Goal: Information Seeking & Learning: Find contact information

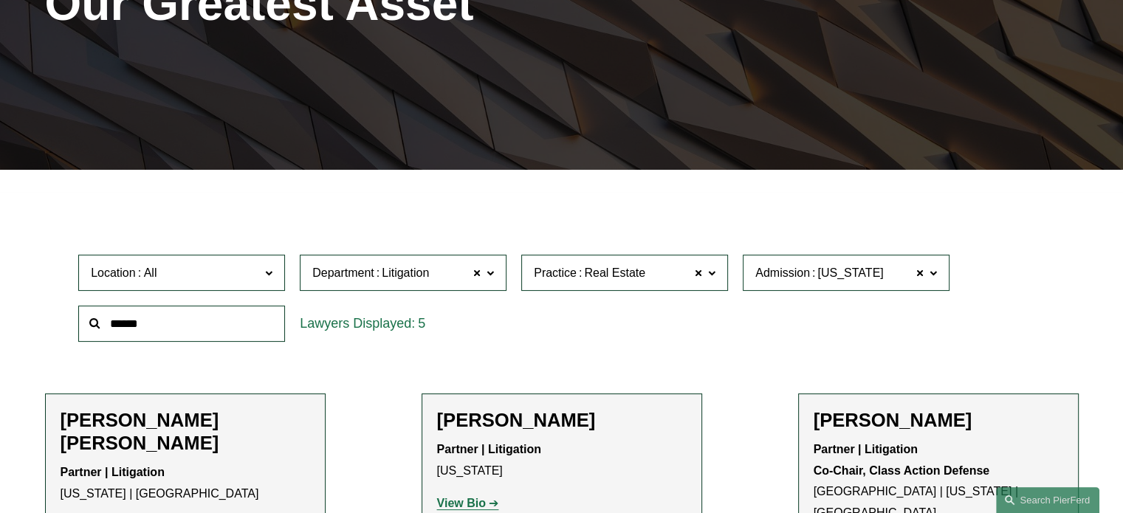
scroll to position [254, 0]
click at [205, 313] on input "text" at bounding box center [181, 324] width 207 height 36
click at [687, 280] on span "Practice Real Estate" at bounding box center [618, 273] width 169 height 20
click at [697, 275] on span at bounding box center [698, 273] width 9 height 19
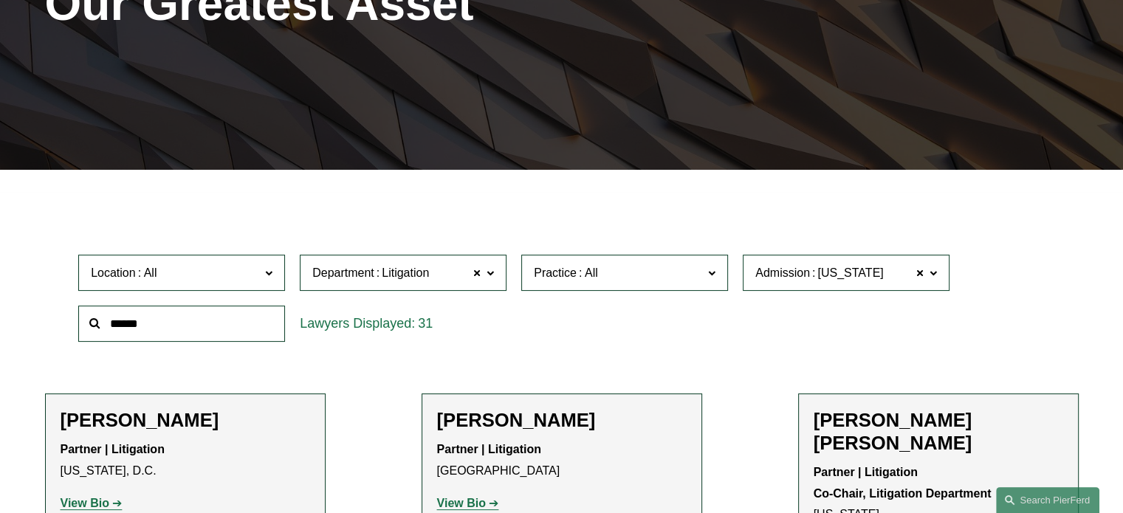
click at [198, 334] on input "text" at bounding box center [181, 324] width 207 height 36
type input "*"
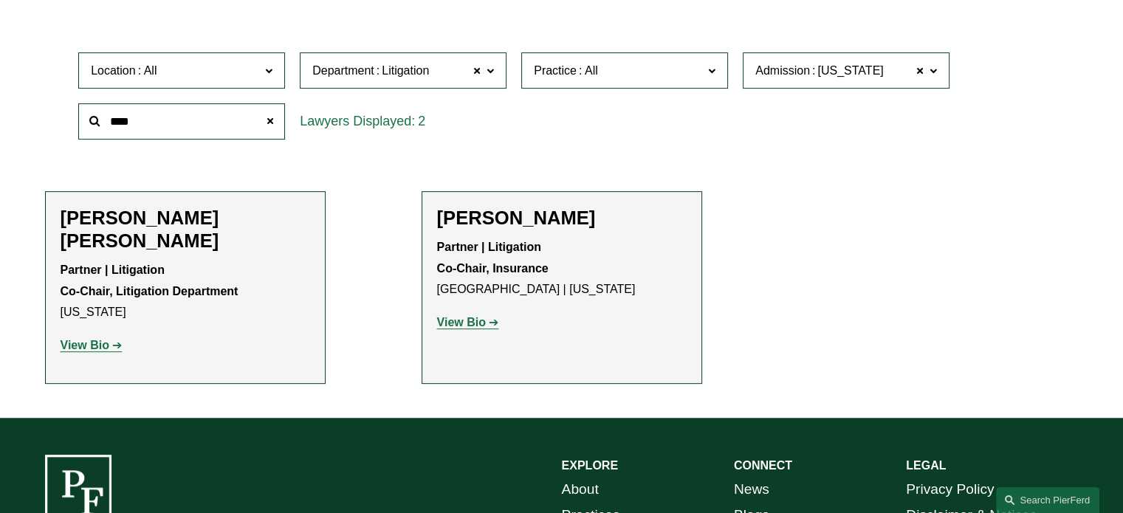
scroll to position [457, 0]
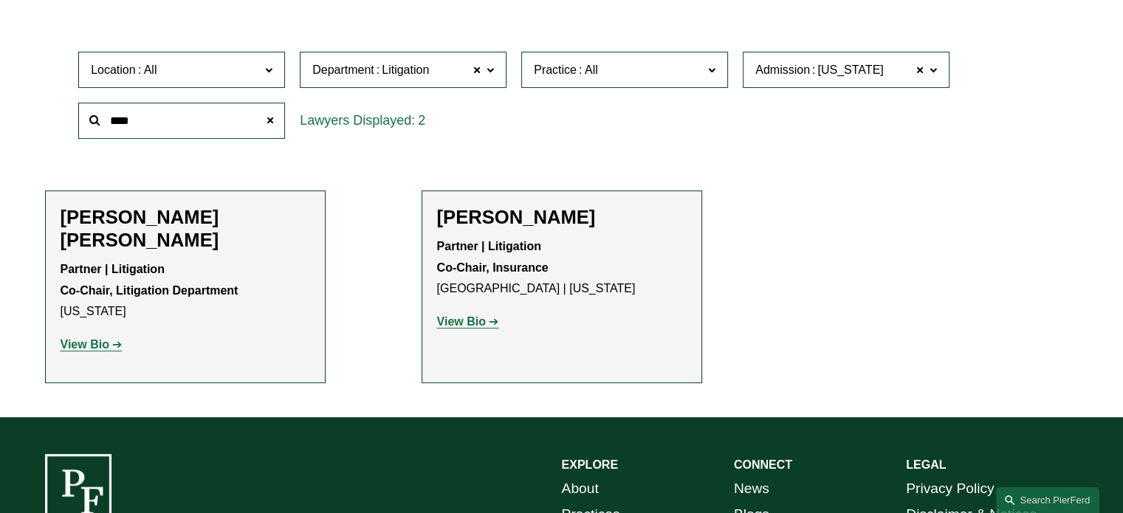
type input "****"
click at [97, 338] on strong "View Bio" at bounding box center [85, 344] width 49 height 13
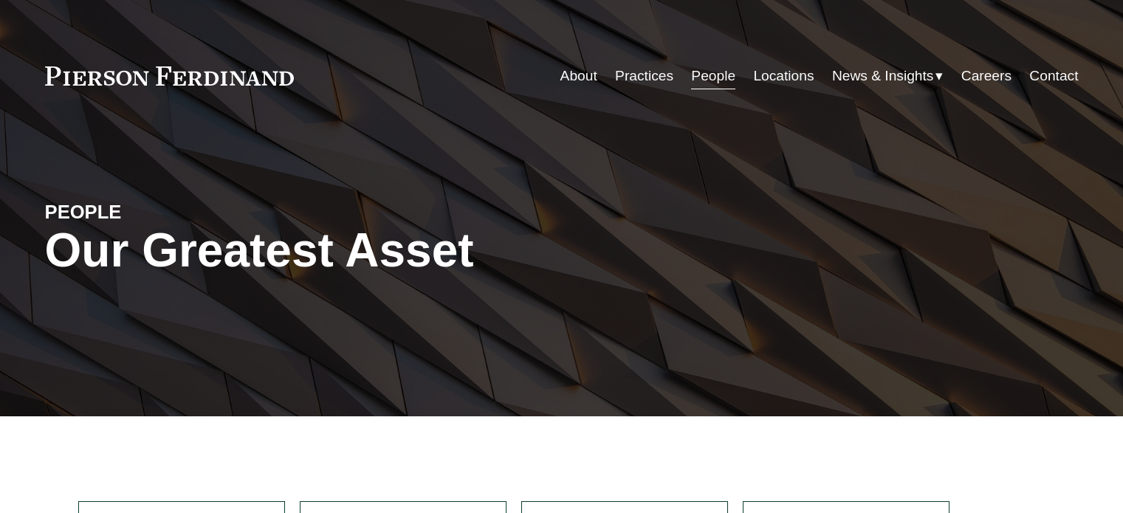
scroll to position [457, 0]
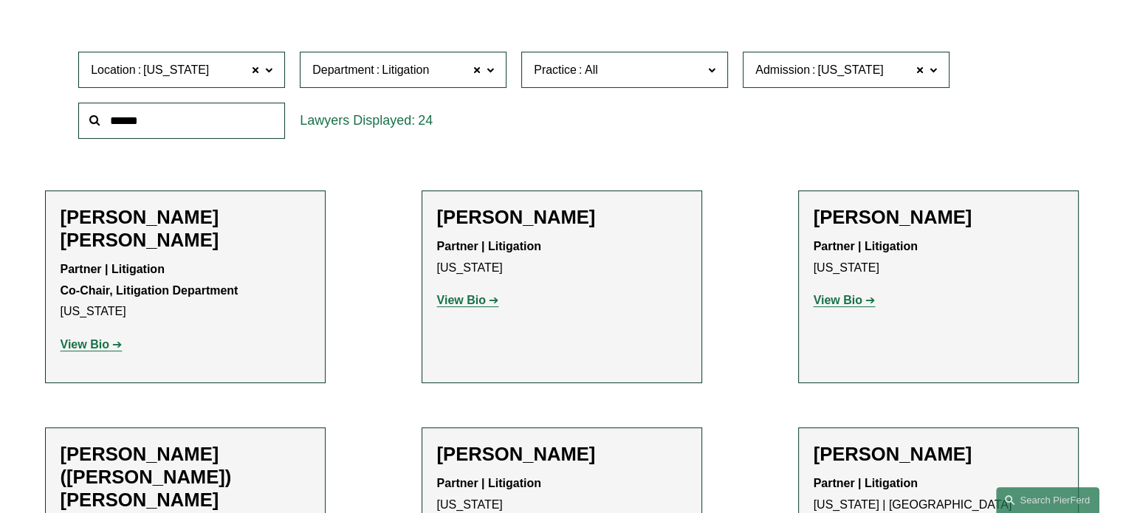
click at [97, 338] on strong "View Bio" at bounding box center [85, 344] width 49 height 13
click at [96, 338] on strong "View Bio" at bounding box center [85, 344] width 49 height 13
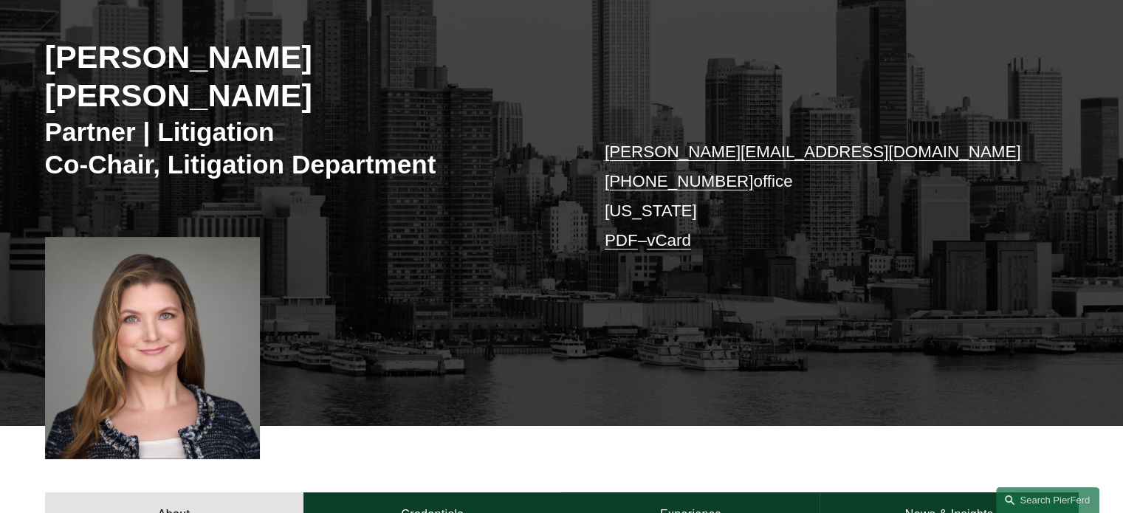
scroll to position [197, 0]
